Goal: Information Seeking & Learning: Learn about a topic

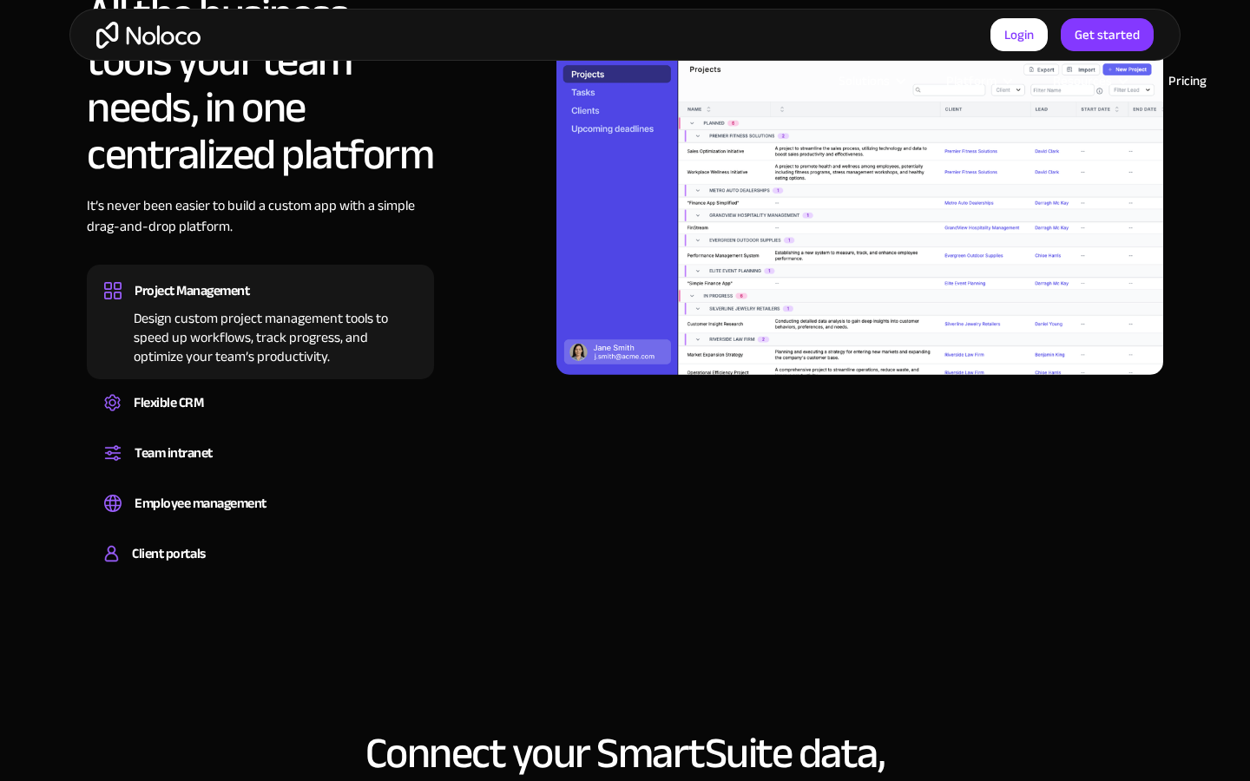
scroll to position [1930, 0]
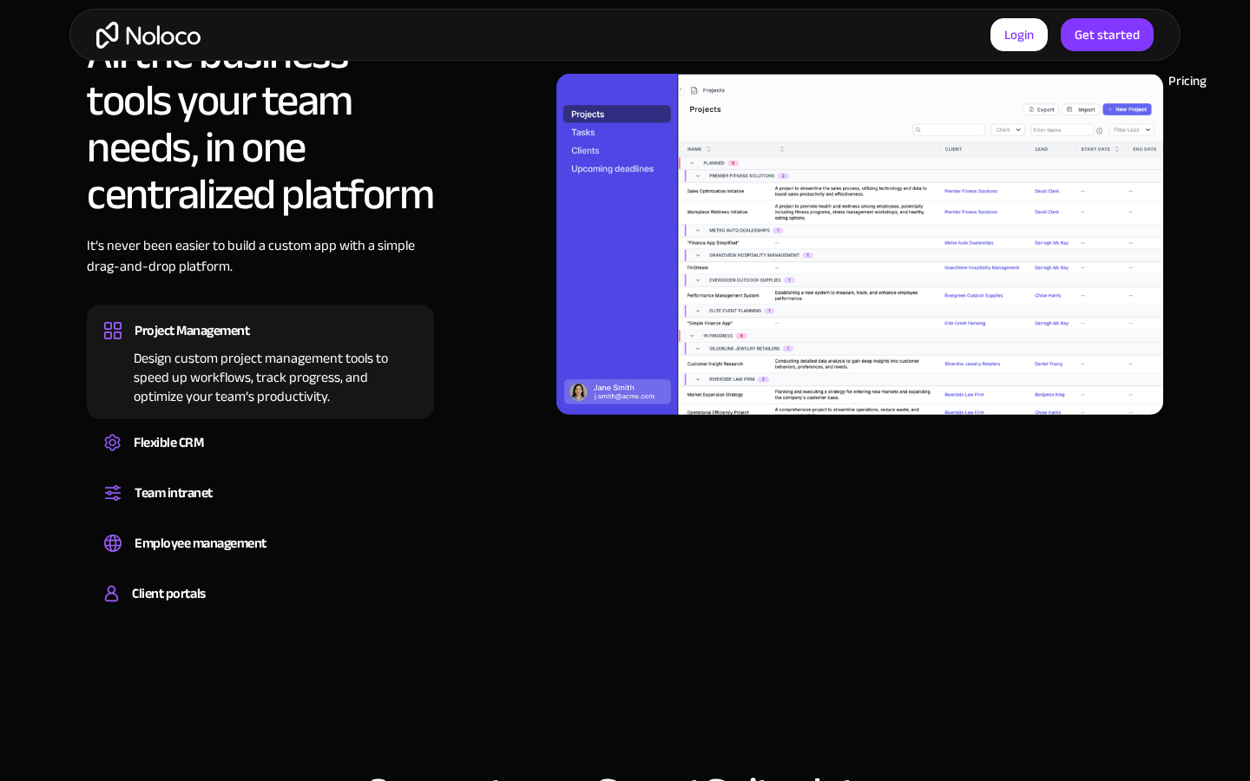
scroll to position [1932, 0]
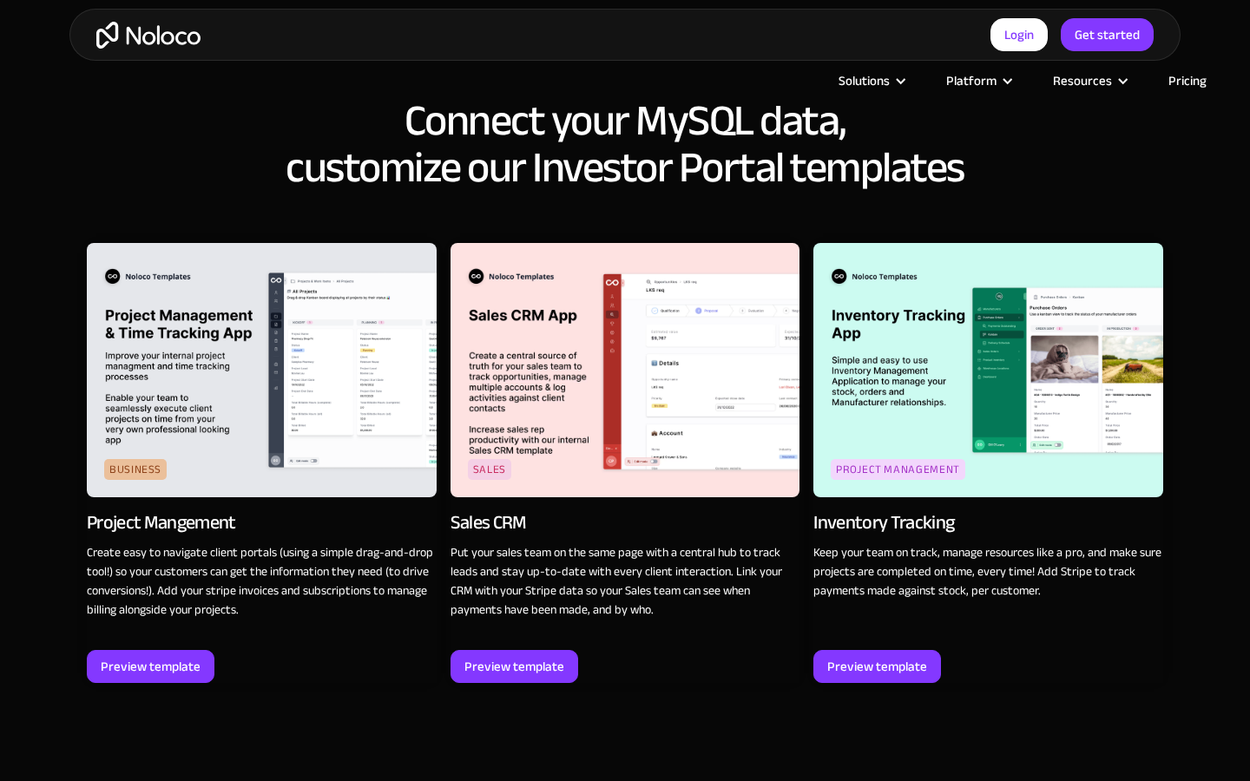
scroll to position [2605, 0]
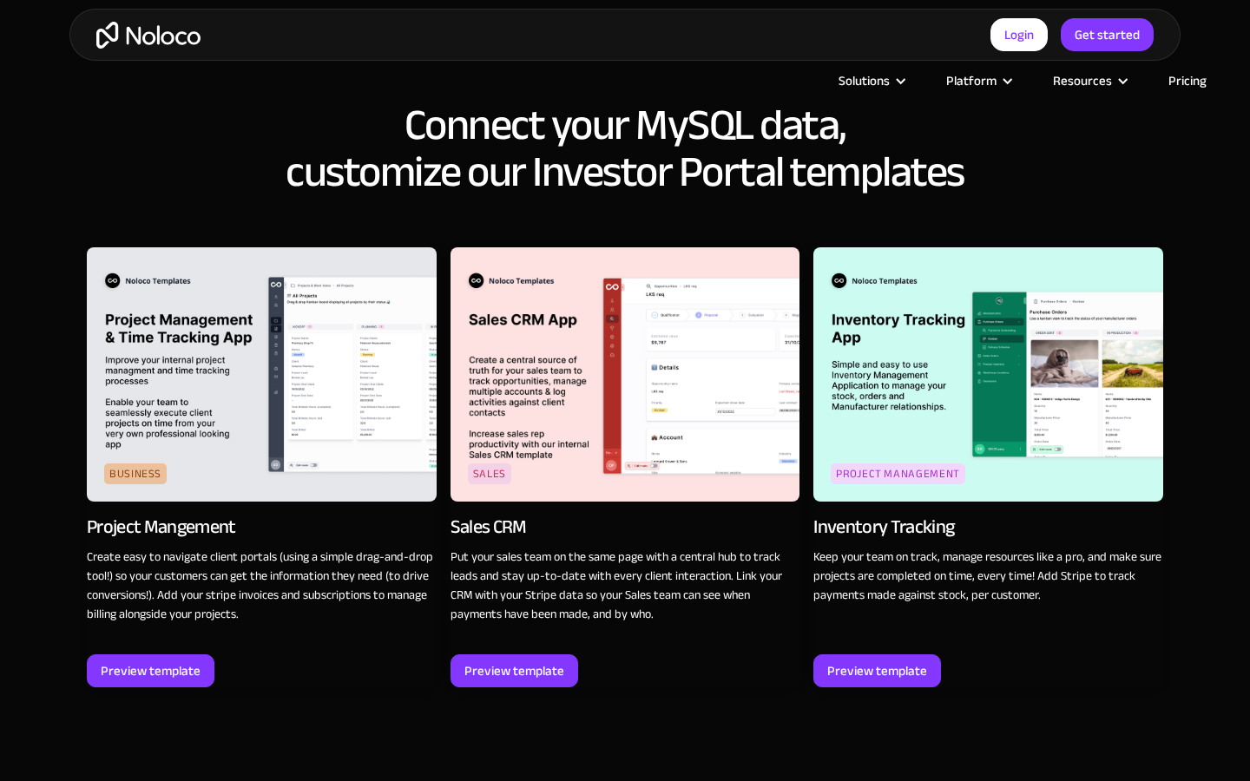
scroll to position [2600, 0]
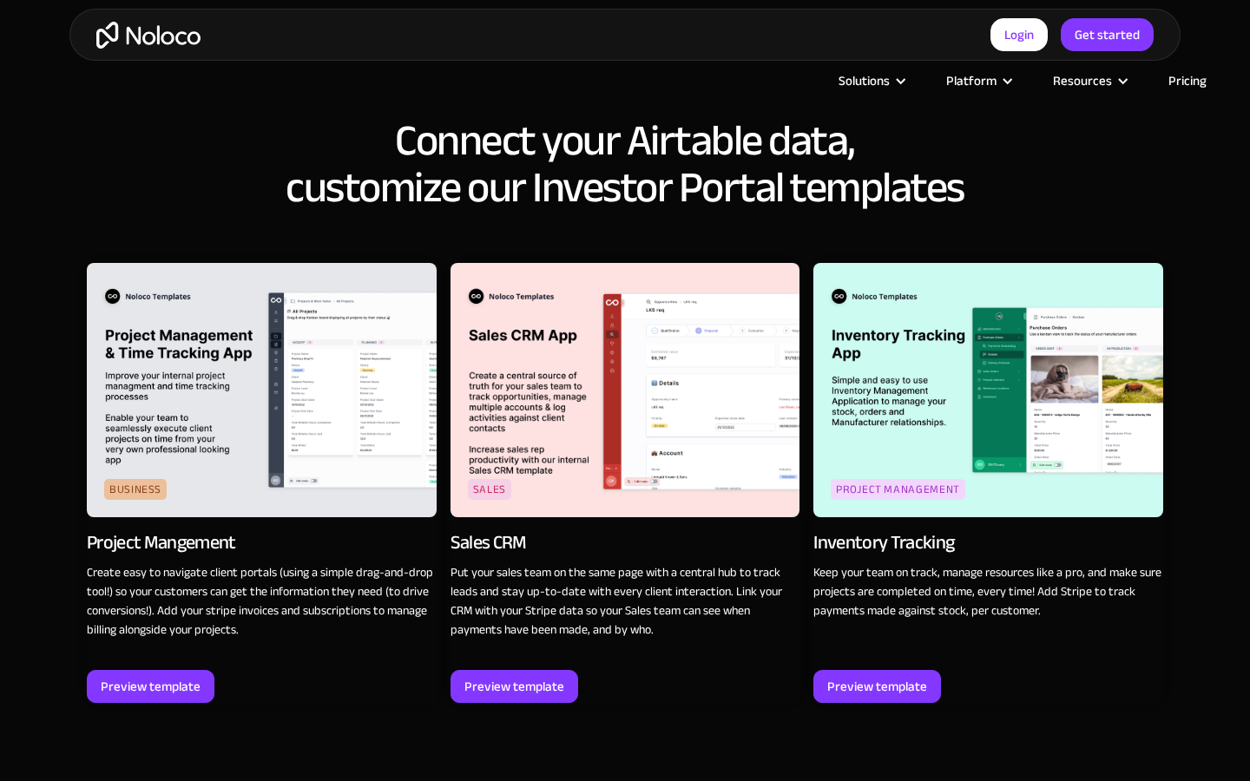
scroll to position [2606, 0]
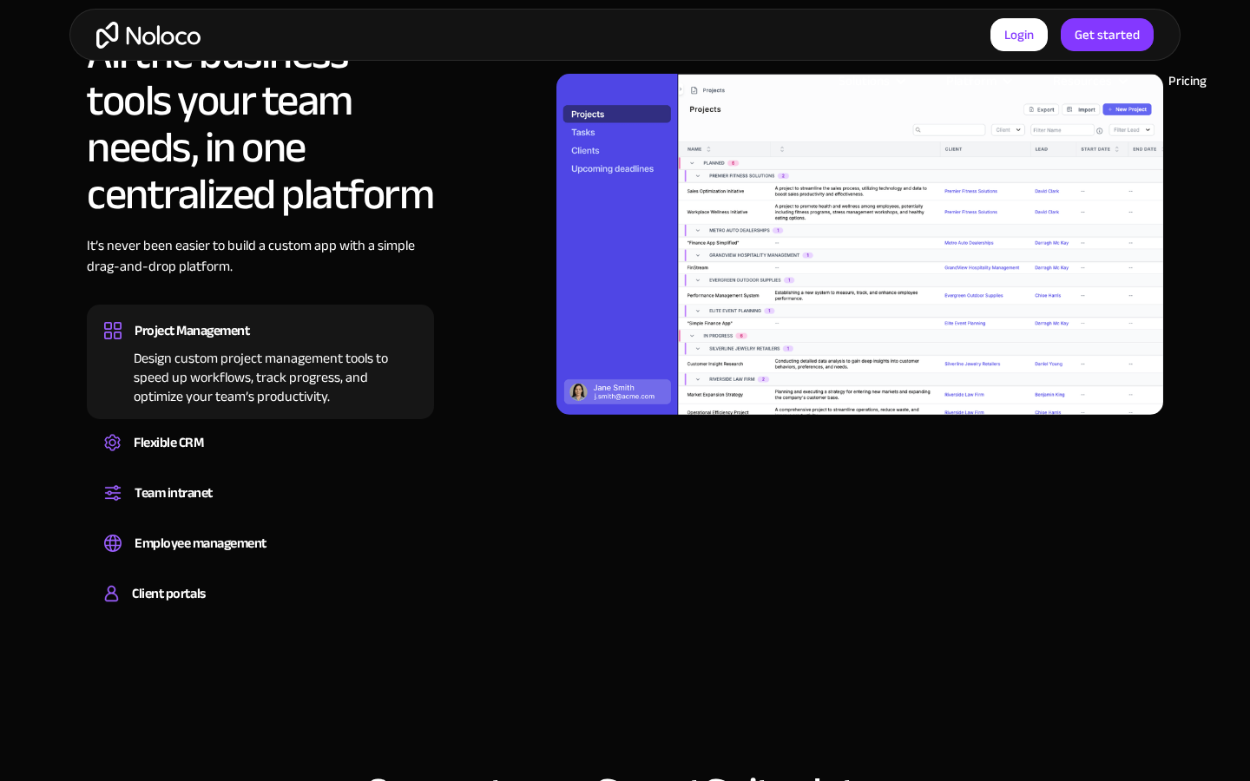
scroll to position [1932, 0]
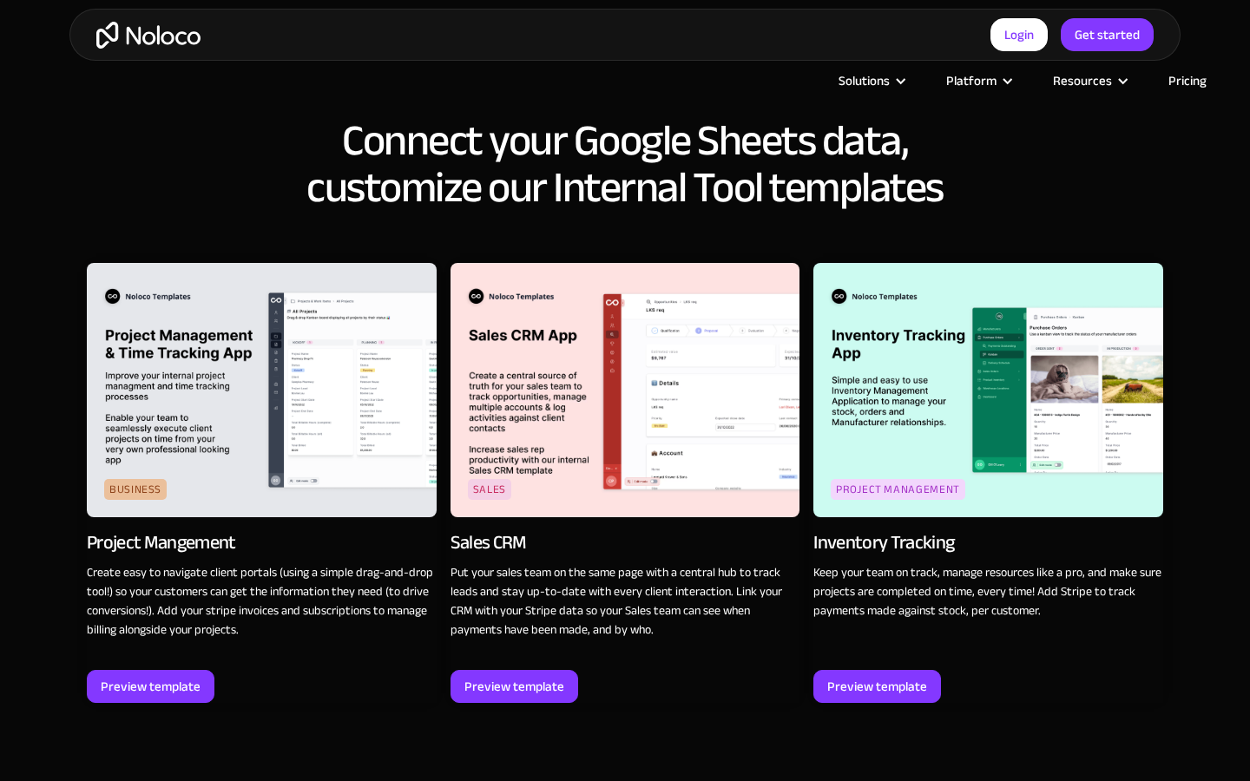
scroll to position [2606, 0]
